Goal: Task Accomplishment & Management: Use online tool/utility

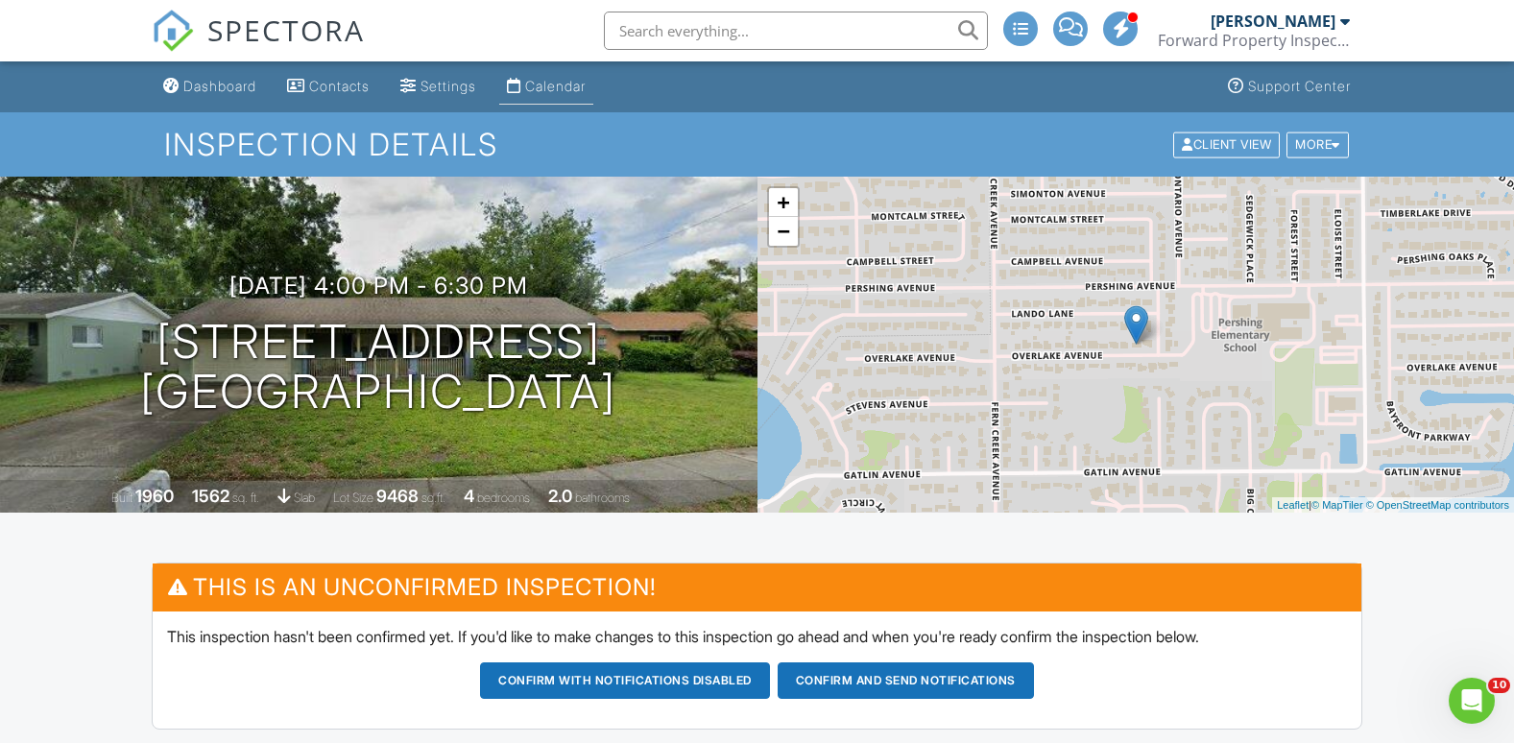
click at [554, 93] on div "Calendar" at bounding box center [555, 86] width 60 height 16
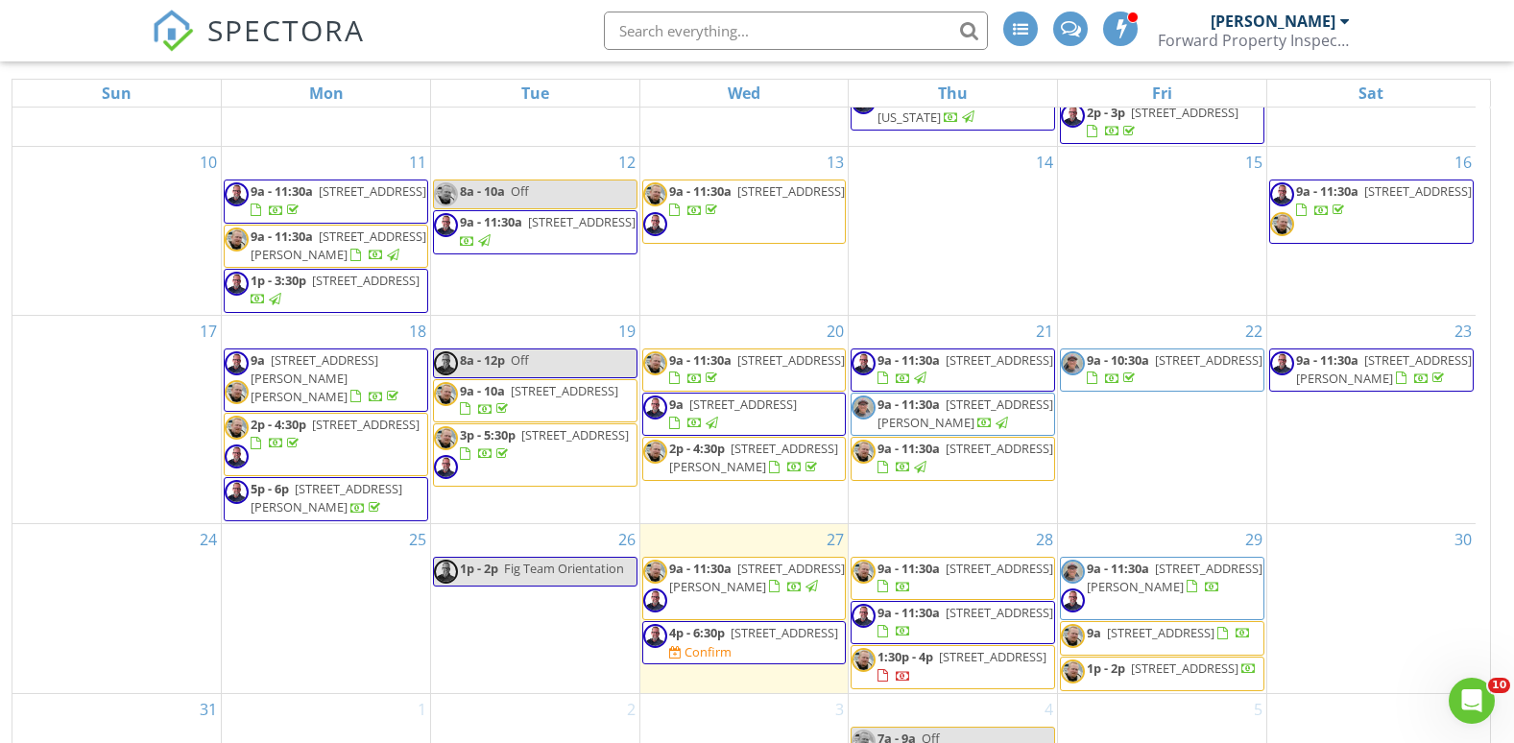
scroll to position [255, 0]
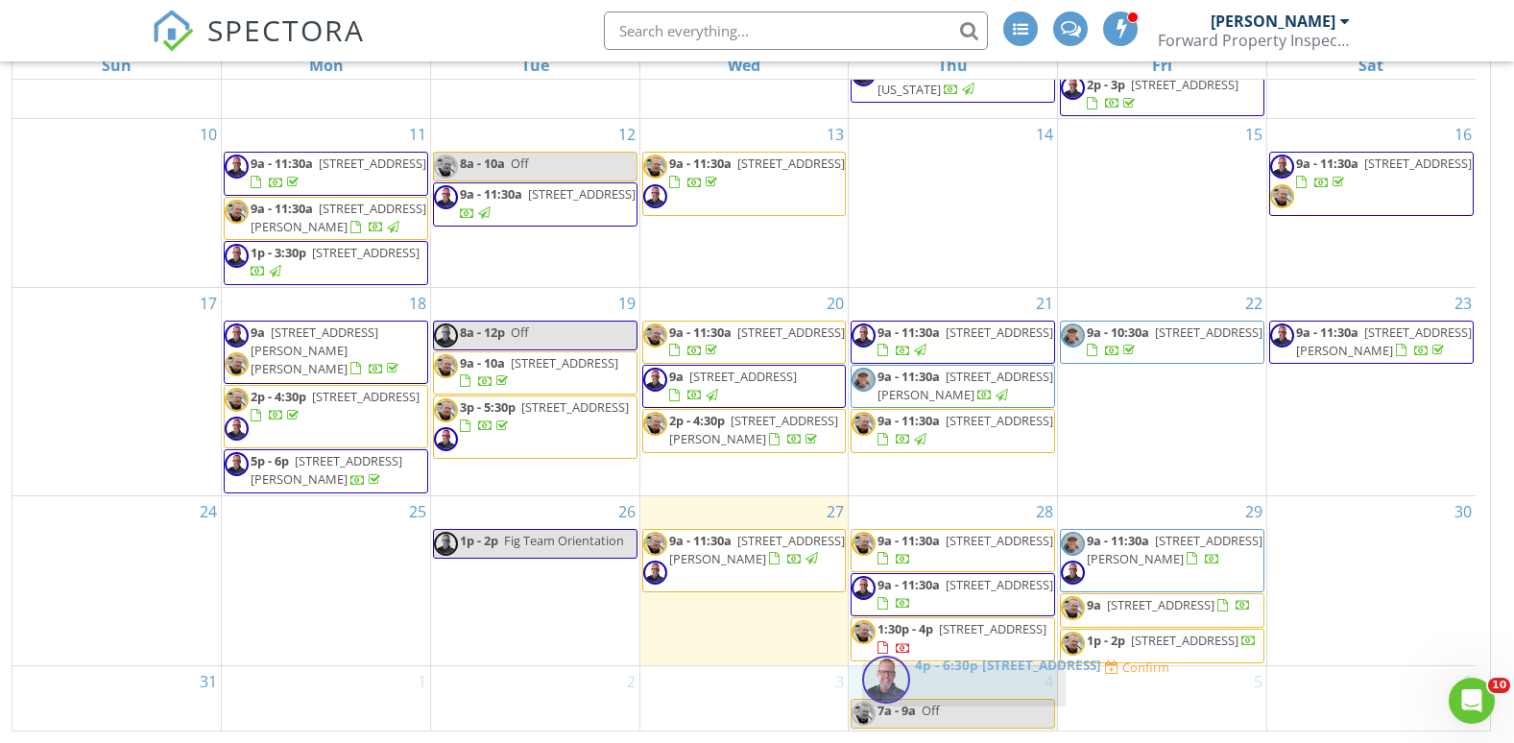
click at [981, 683] on body "SPECTORA Denis Neal Forward Property Inspections Role: Inspector Dashboard New …" at bounding box center [757, 244] width 1514 height 998
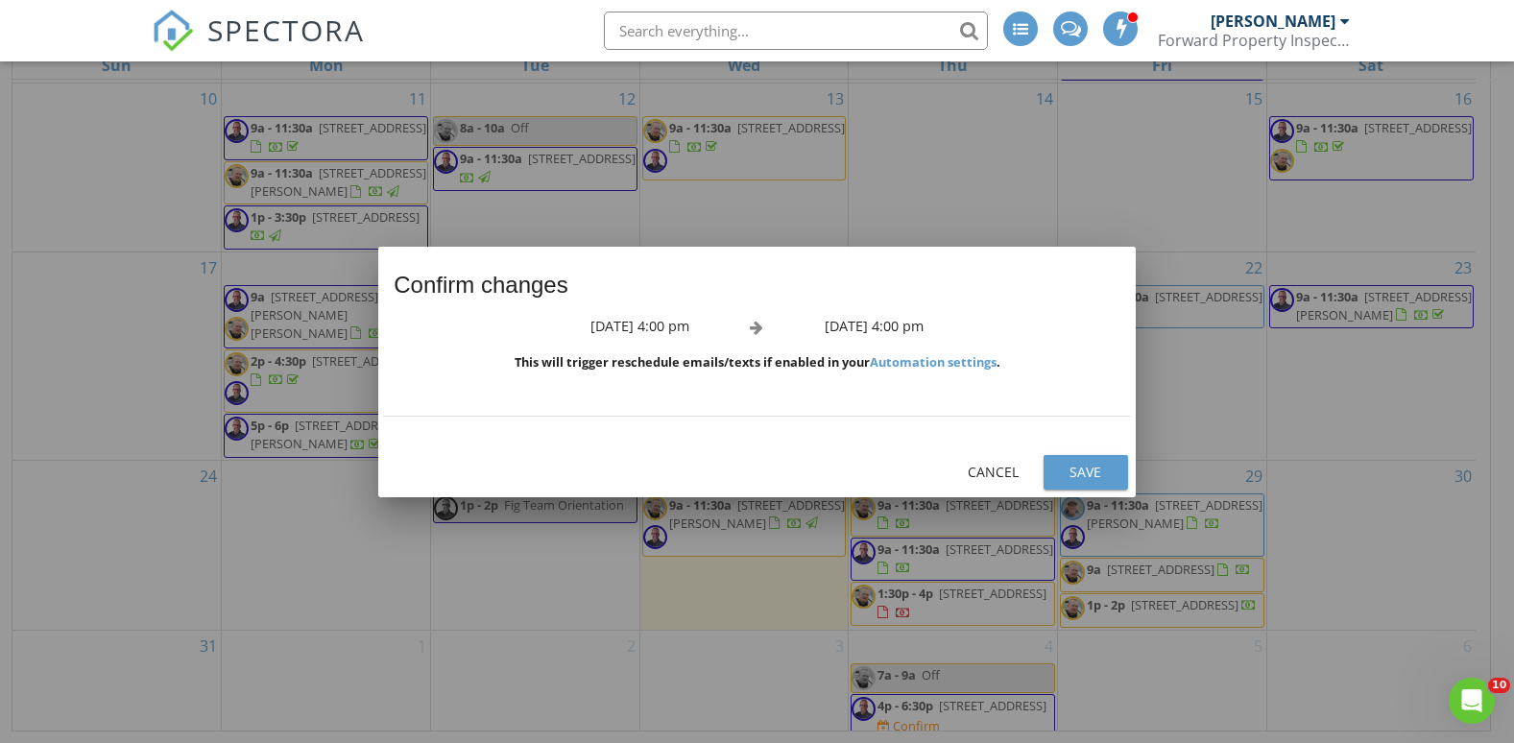
click at [1061, 462] on div "Save" at bounding box center [1086, 472] width 54 height 20
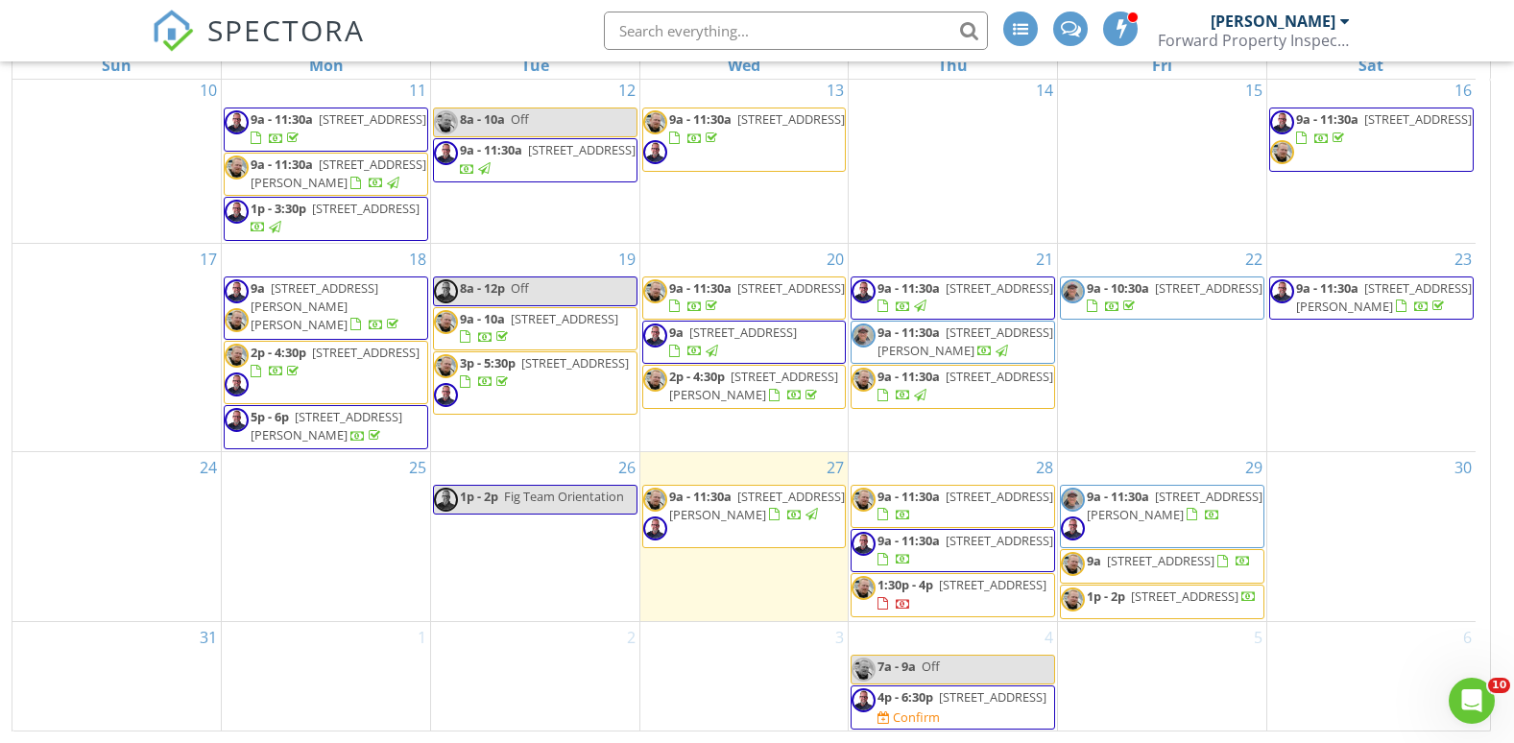
scroll to position [466, 0]
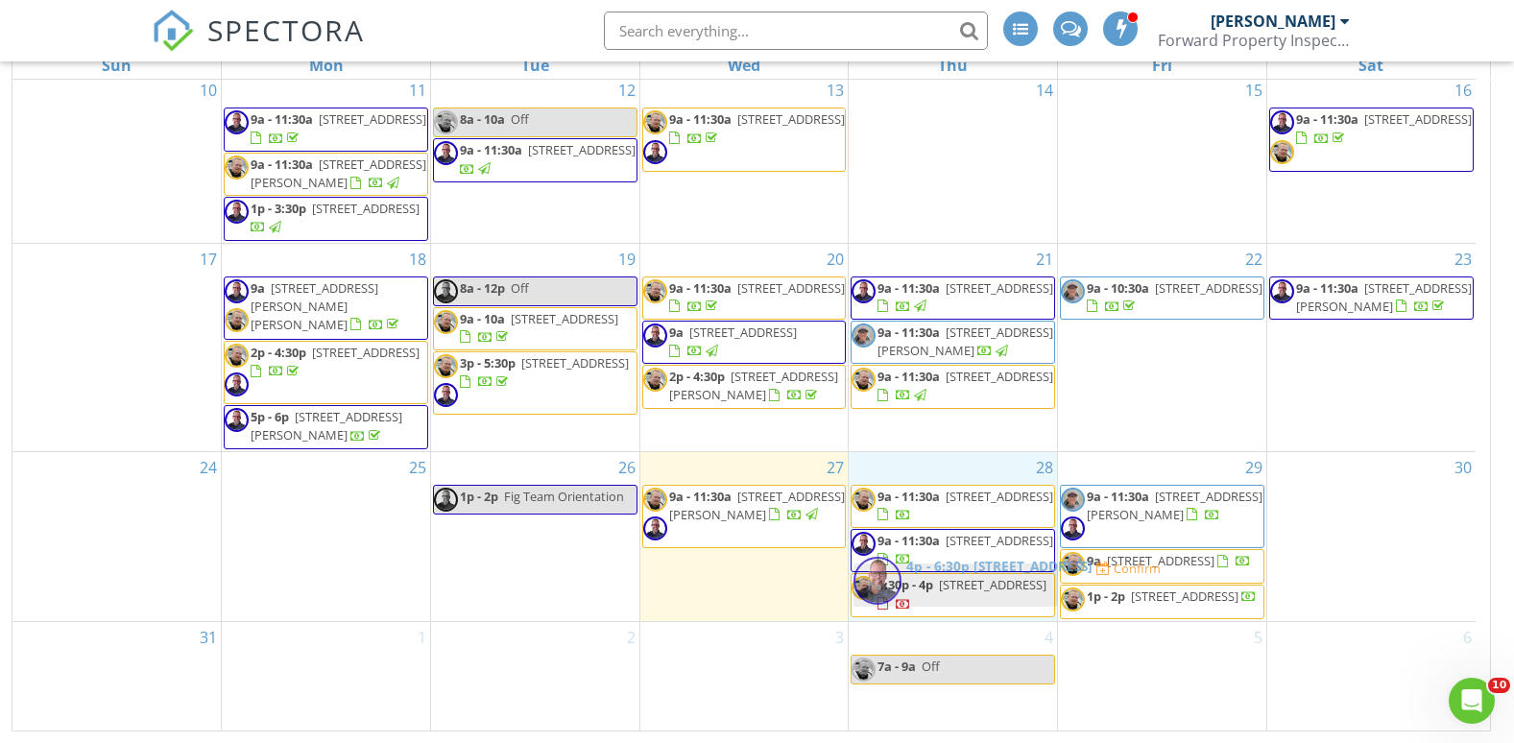
drag, startPoint x: 902, startPoint y: 700, endPoint x: 905, endPoint y: 576, distance: 123.9
click at [905, 576] on body "SPECTORA Denis Neal Forward Property Inspections Role: Inspector Dashboard New …" at bounding box center [757, 244] width 1514 height 998
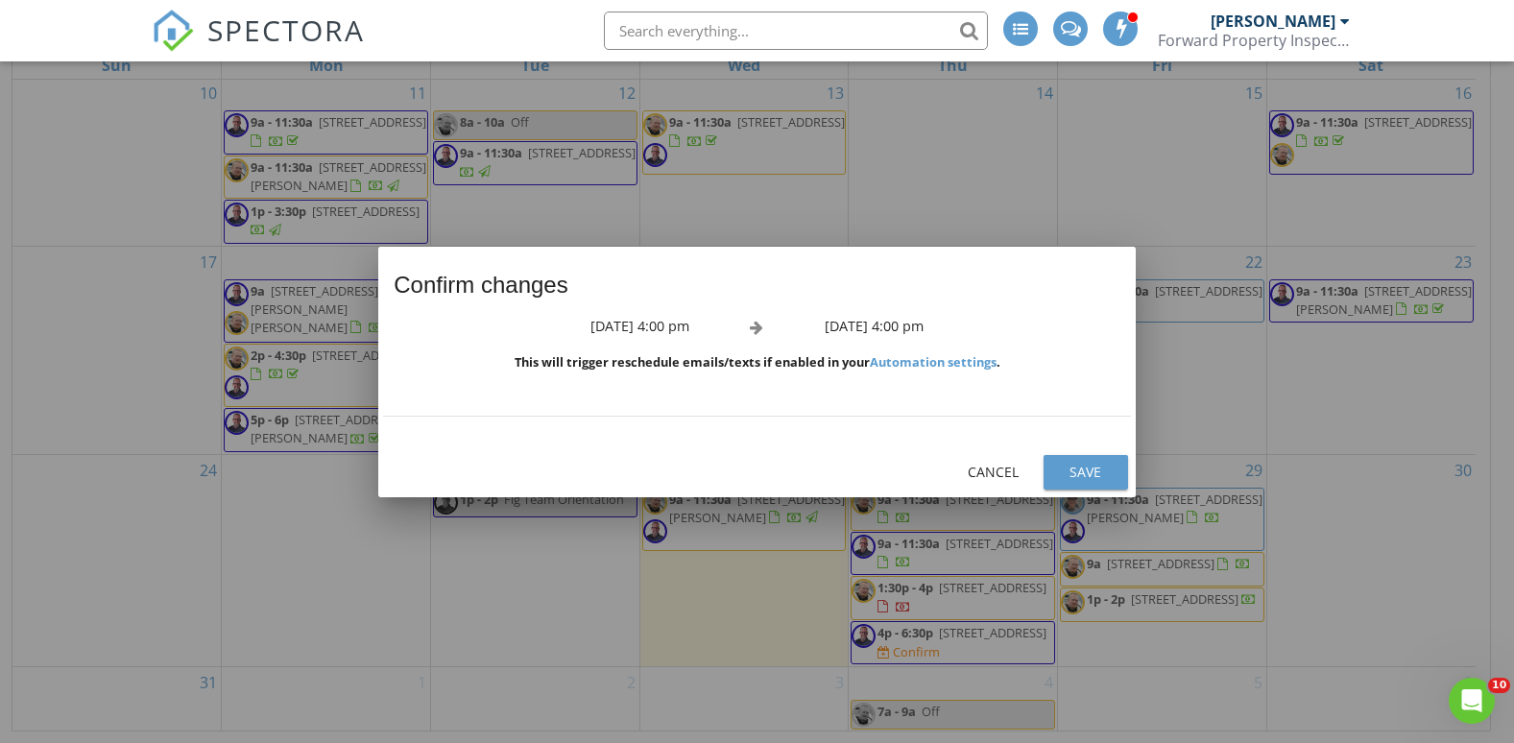
scroll to position [445, 0]
click at [1060, 471] on div "Save" at bounding box center [1086, 472] width 54 height 20
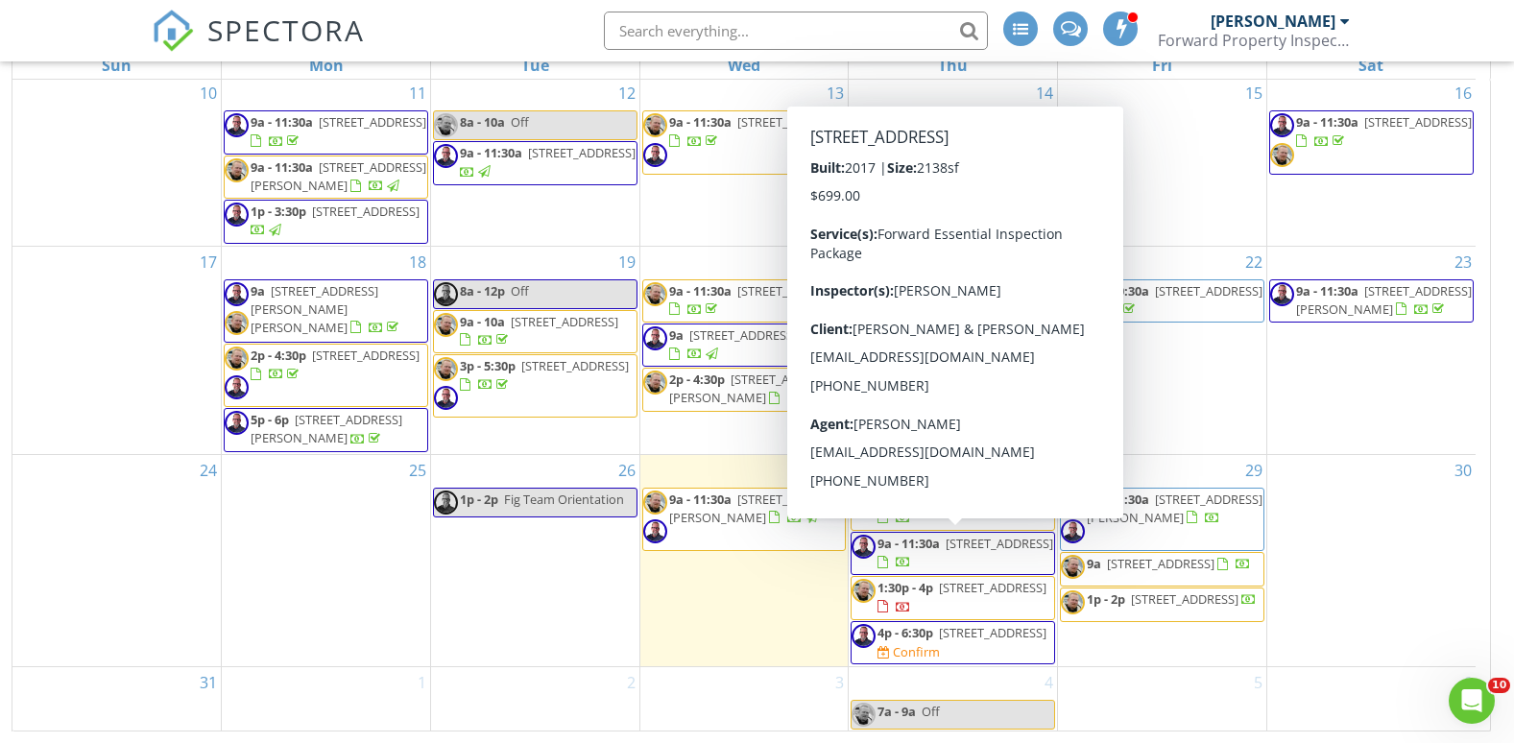
click at [949, 552] on span "4814 Terra Sole Pl, St. Cloud 34771" at bounding box center [1000, 543] width 108 height 17
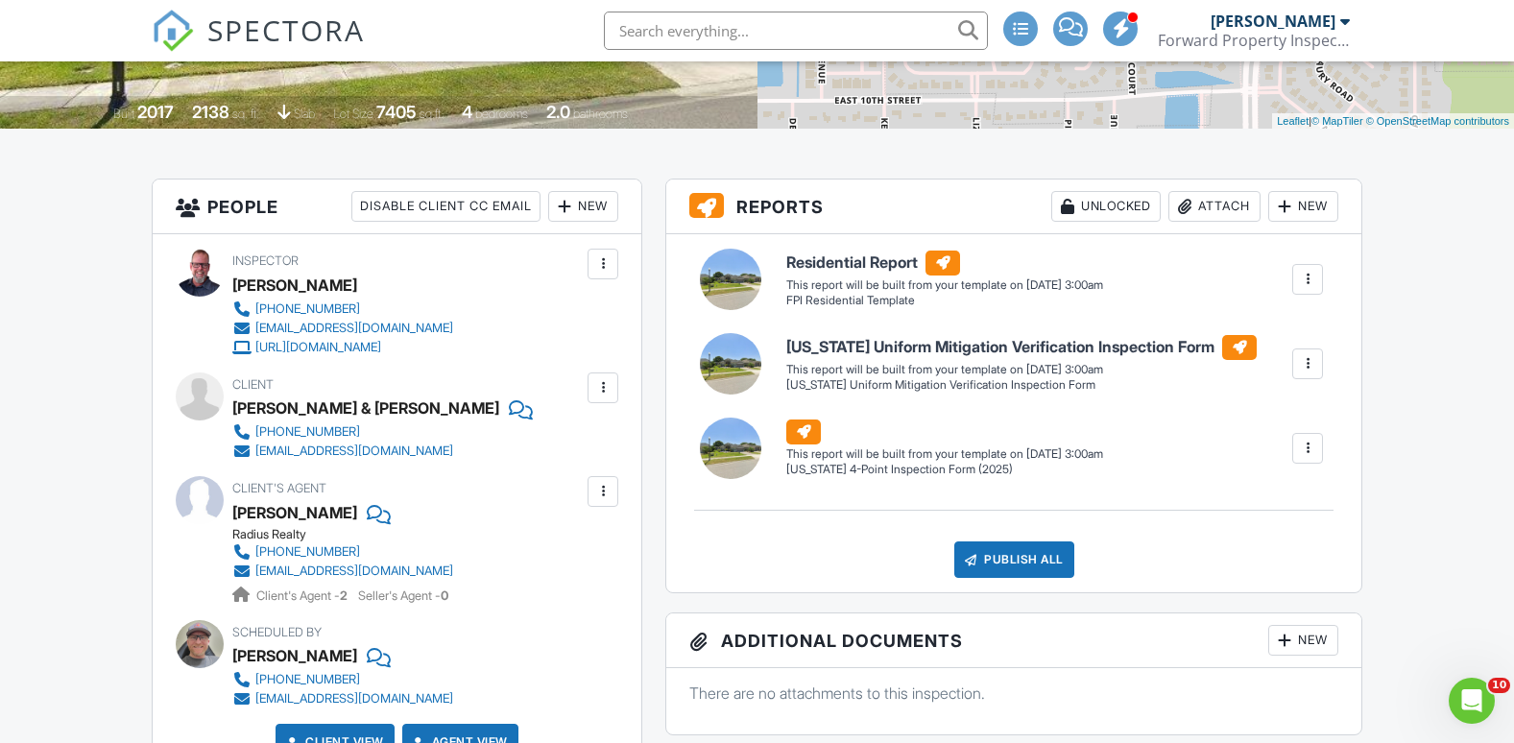
click at [1302, 283] on div at bounding box center [1307, 279] width 19 height 19
click at [1268, 333] on div "Build Now" at bounding box center [1268, 334] width 93 height 23
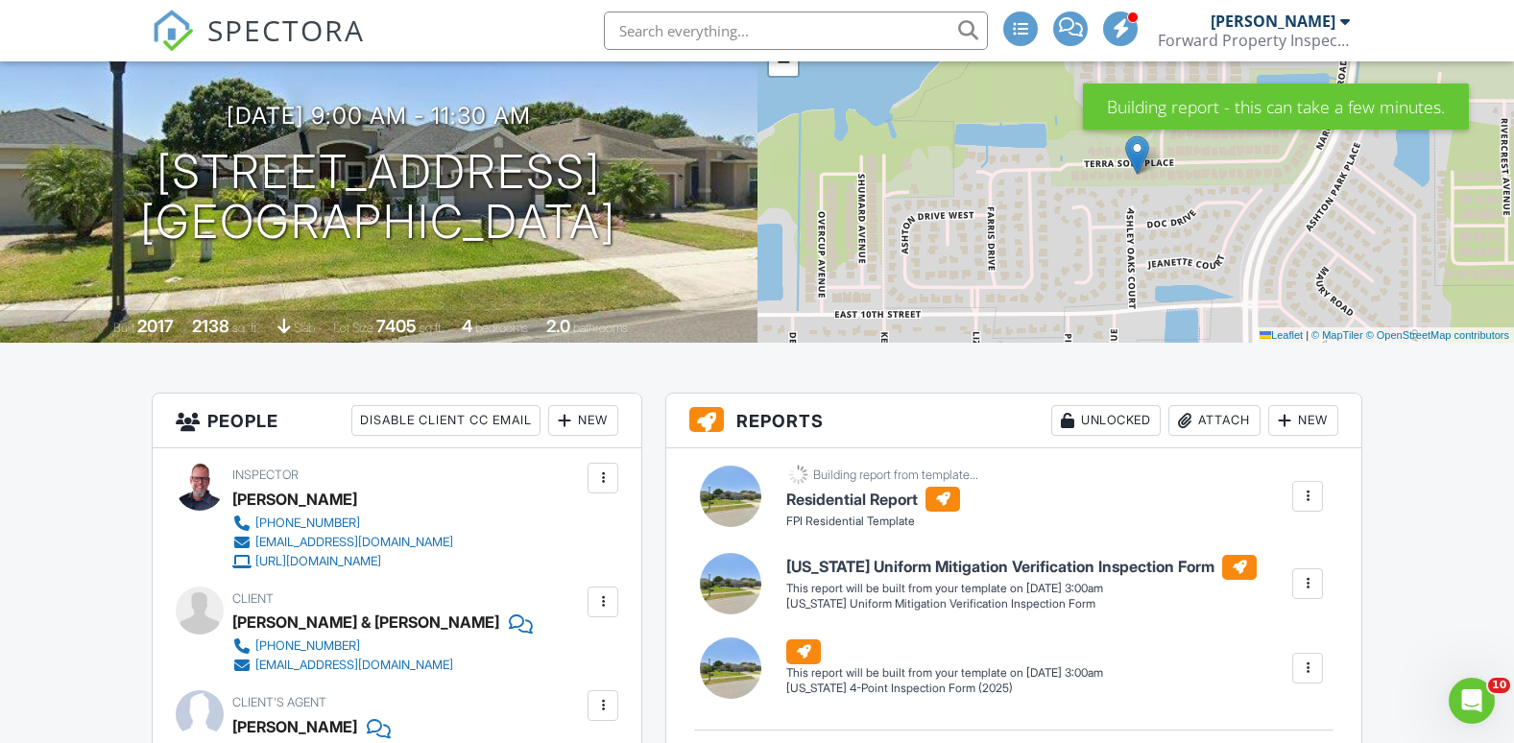
scroll to position [192, 0]
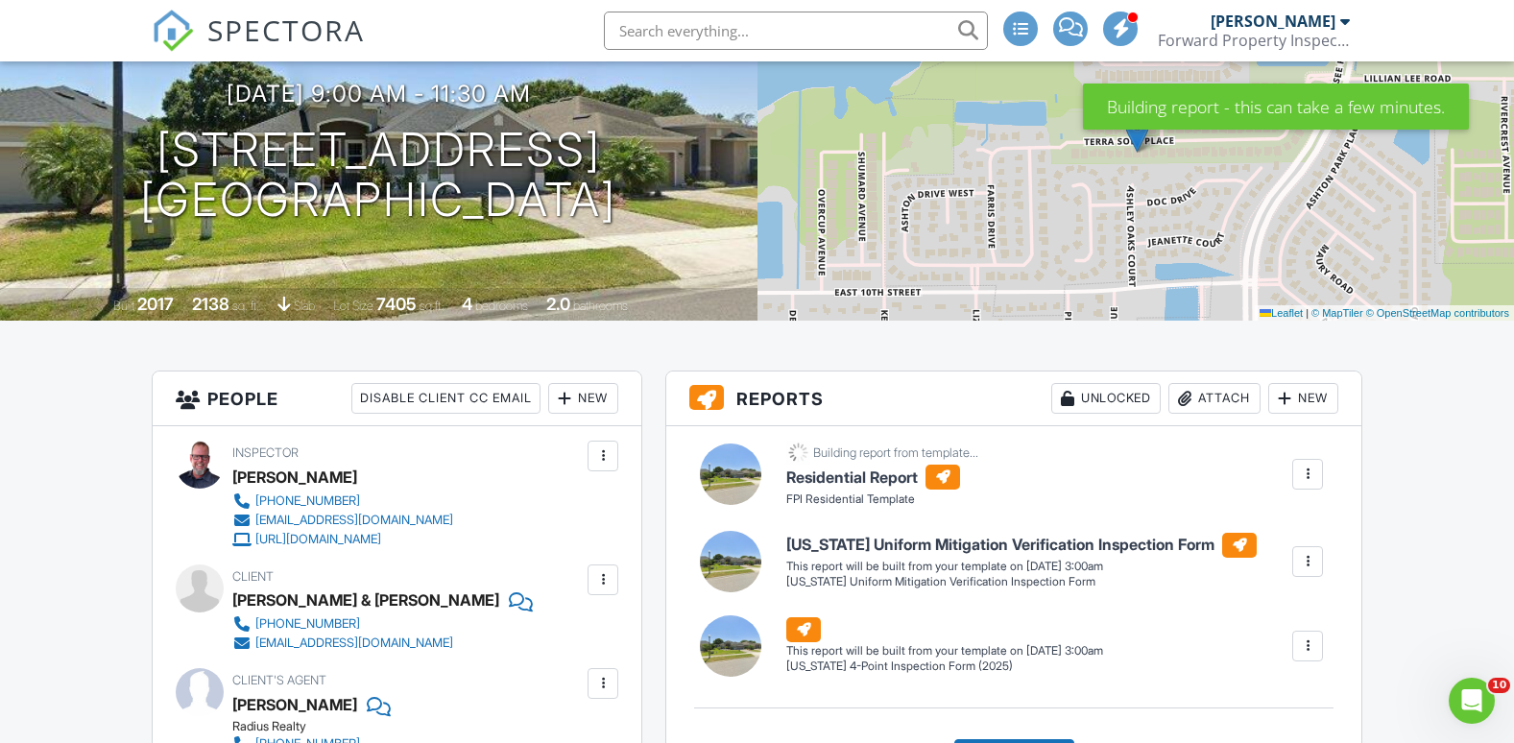
click at [1311, 562] on div at bounding box center [1307, 561] width 19 height 19
click at [1271, 615] on div "Build Now" at bounding box center [1268, 616] width 93 height 23
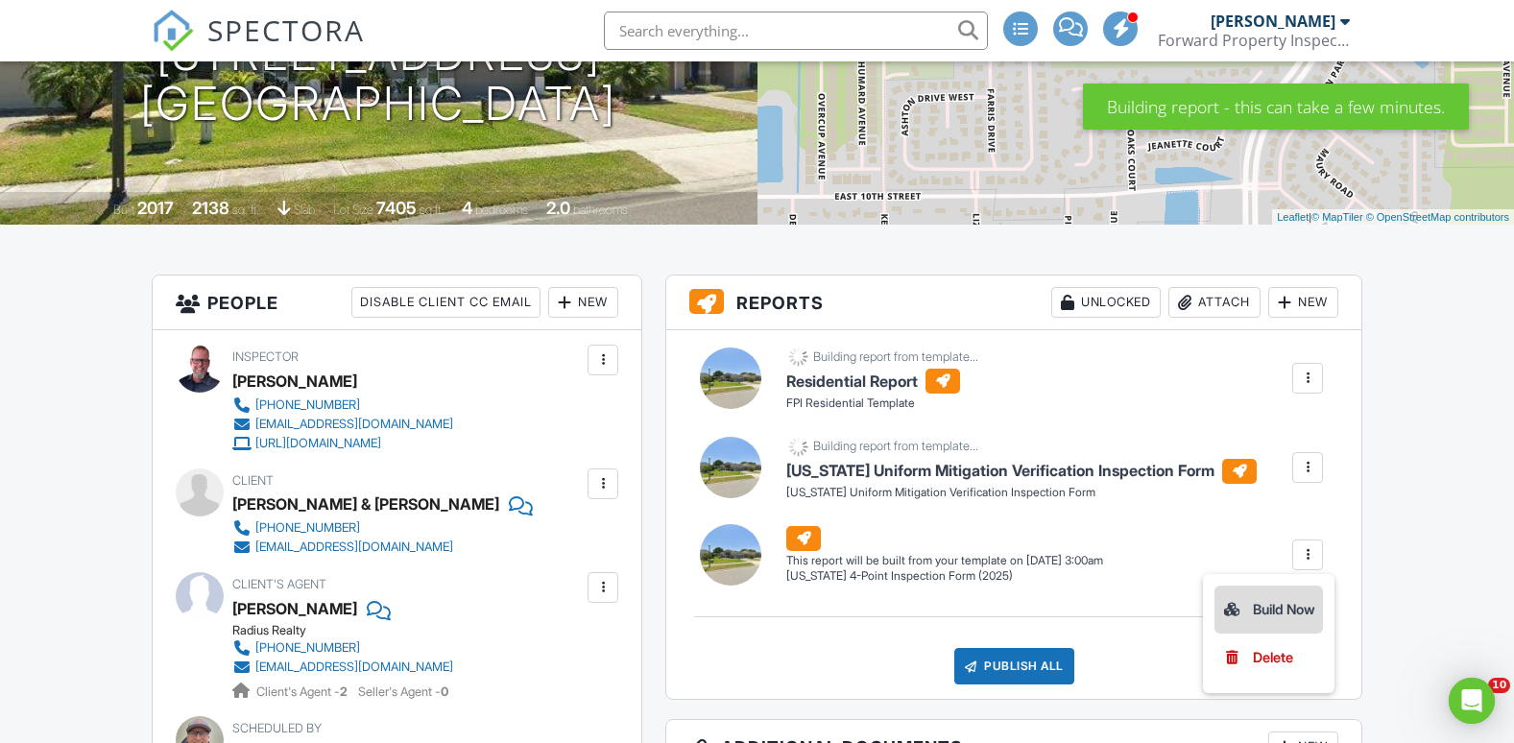
click at [1272, 606] on div "Build Now" at bounding box center [1268, 609] width 93 height 23
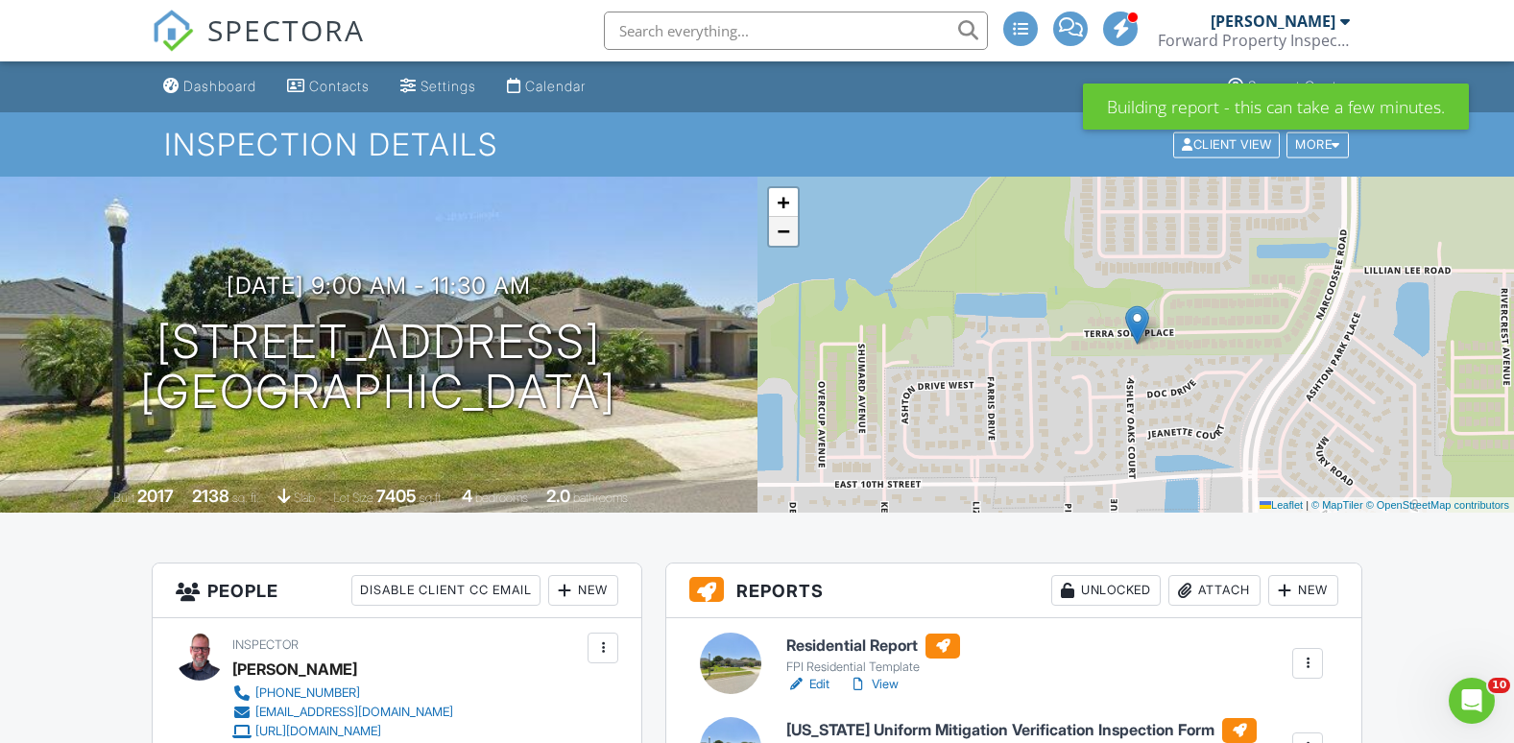
click at [784, 239] on span "−" at bounding box center [783, 231] width 12 height 24
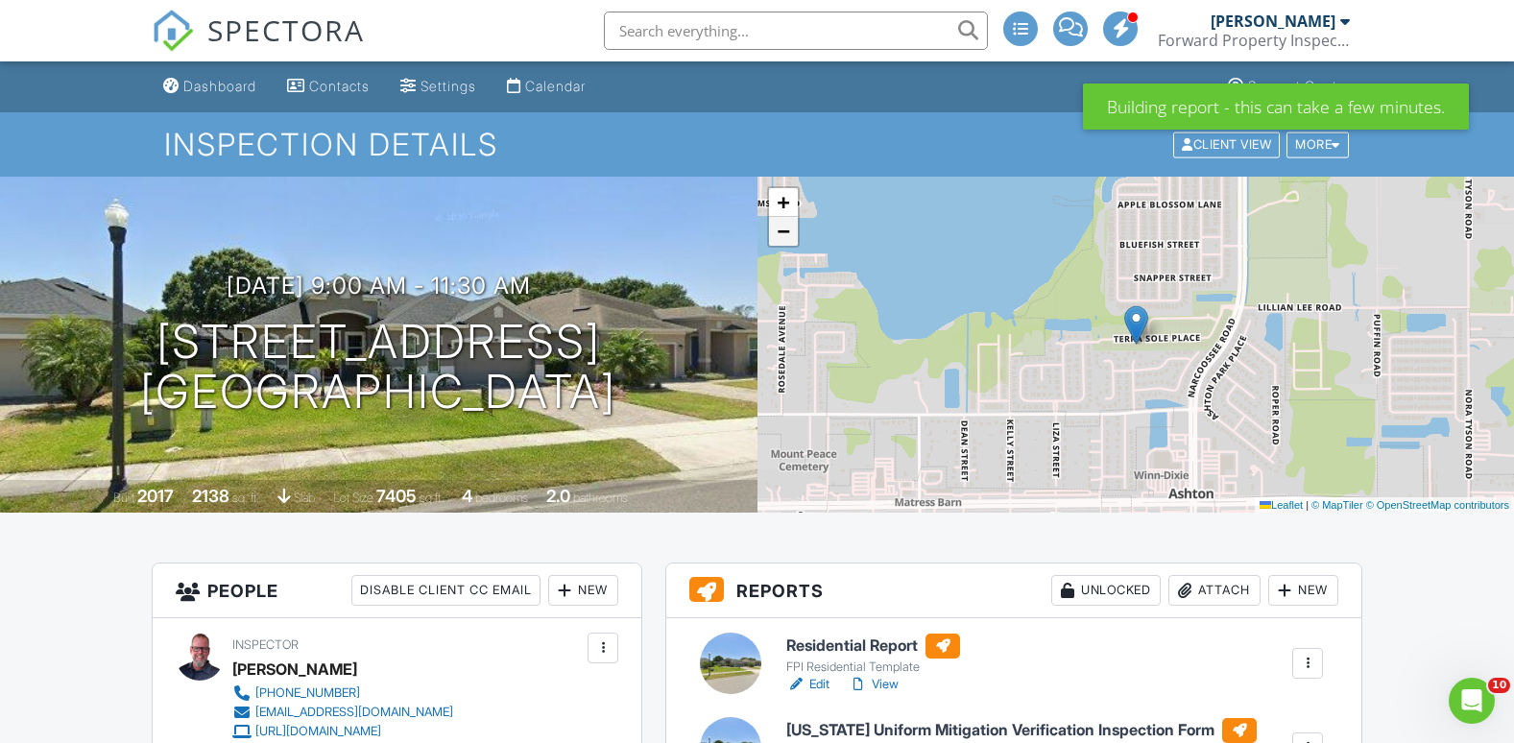
click at [784, 239] on span "−" at bounding box center [783, 231] width 12 height 24
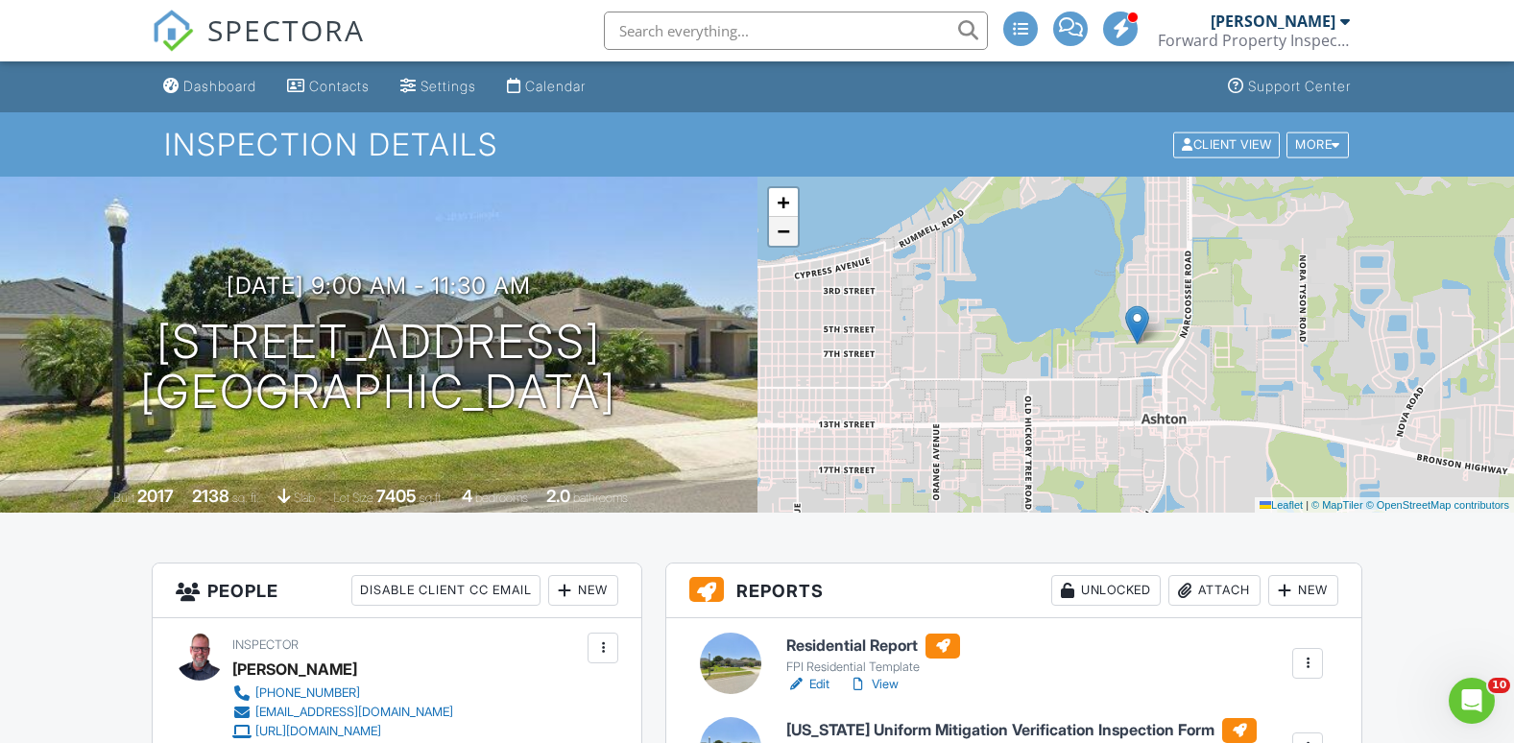
click at [784, 239] on span "−" at bounding box center [783, 231] width 12 height 24
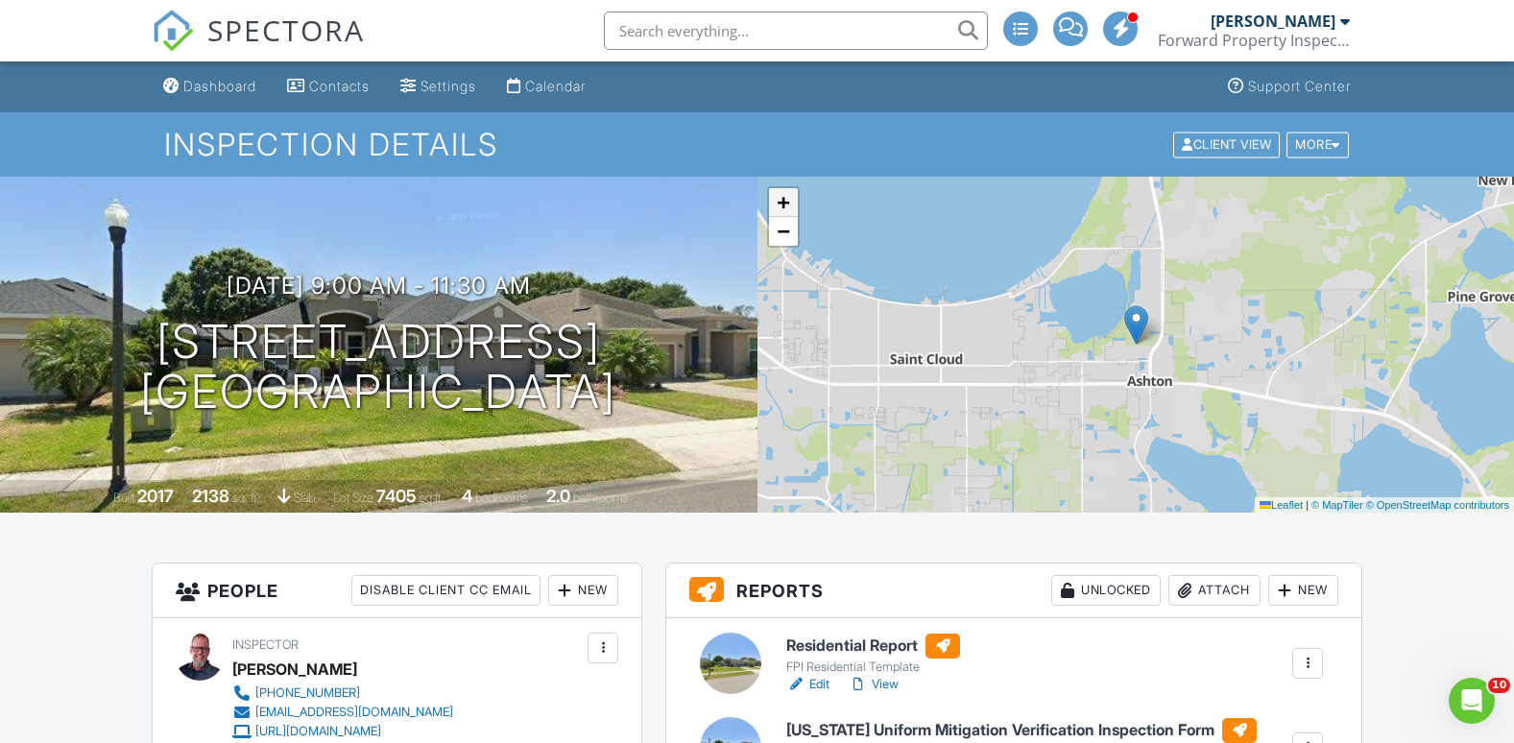
click at [784, 204] on span "+" at bounding box center [783, 202] width 12 height 24
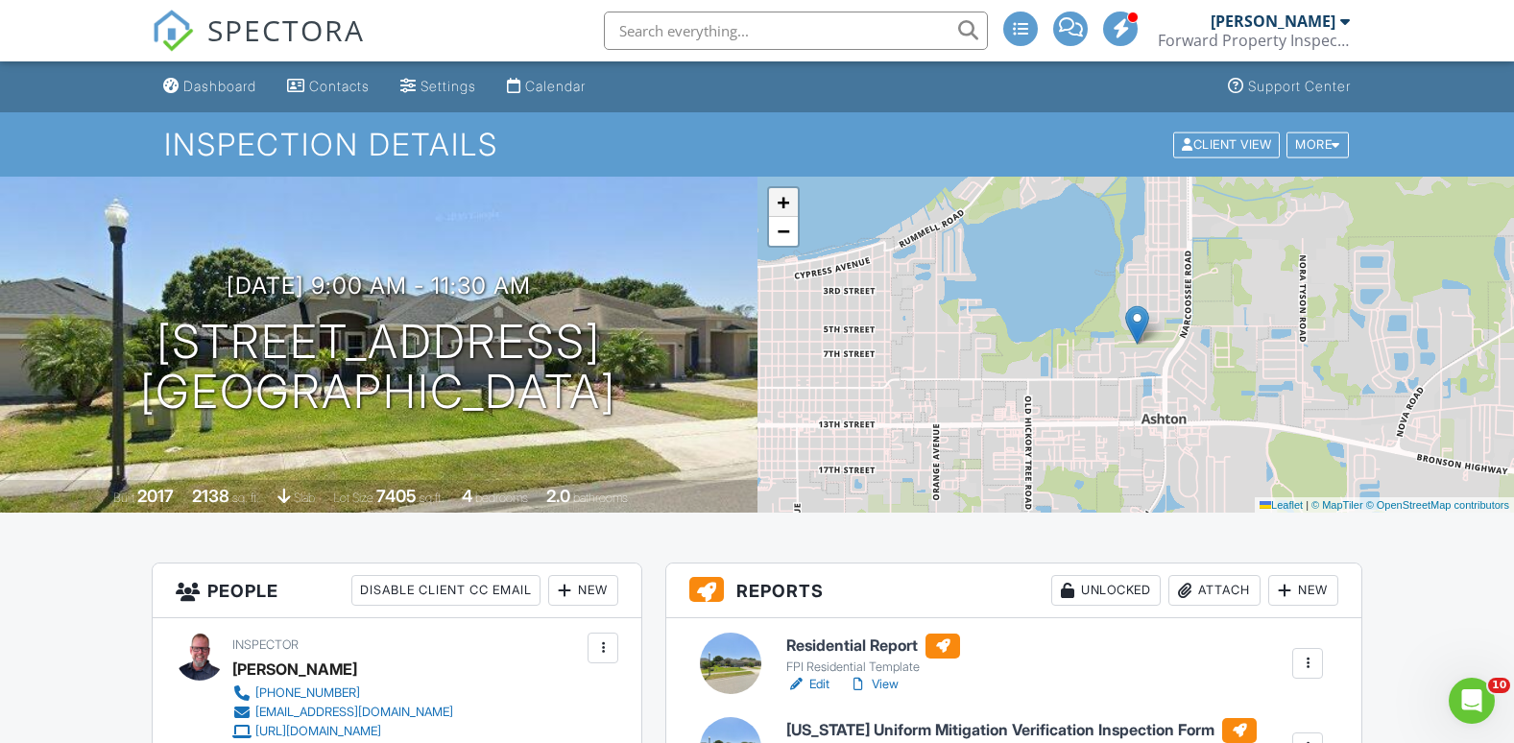
click at [784, 204] on span "+" at bounding box center [783, 202] width 12 height 24
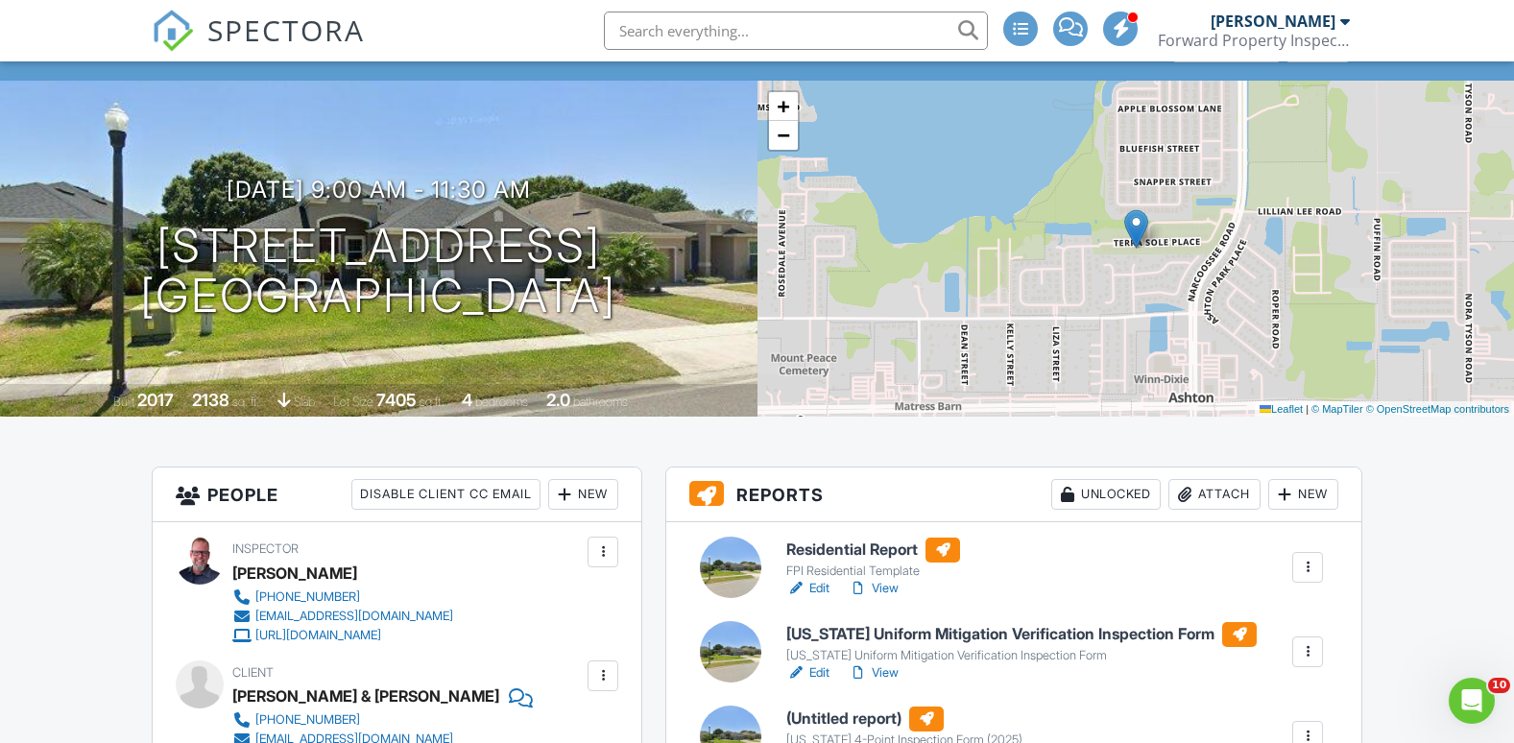
scroll to position [192, 0]
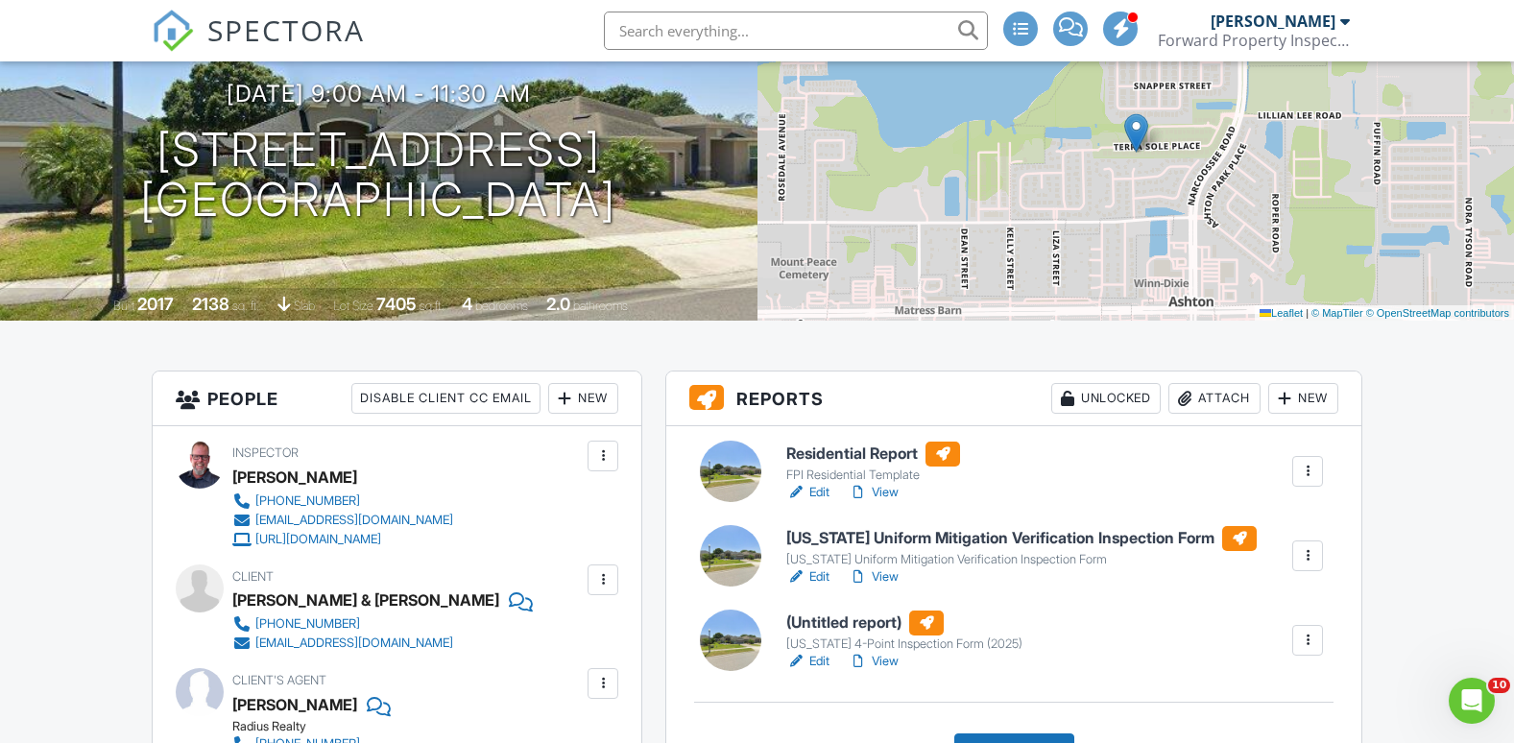
click at [827, 452] on h6 "Residential Report" at bounding box center [873, 454] width 174 height 25
